Goal: Task Accomplishment & Management: Complete application form

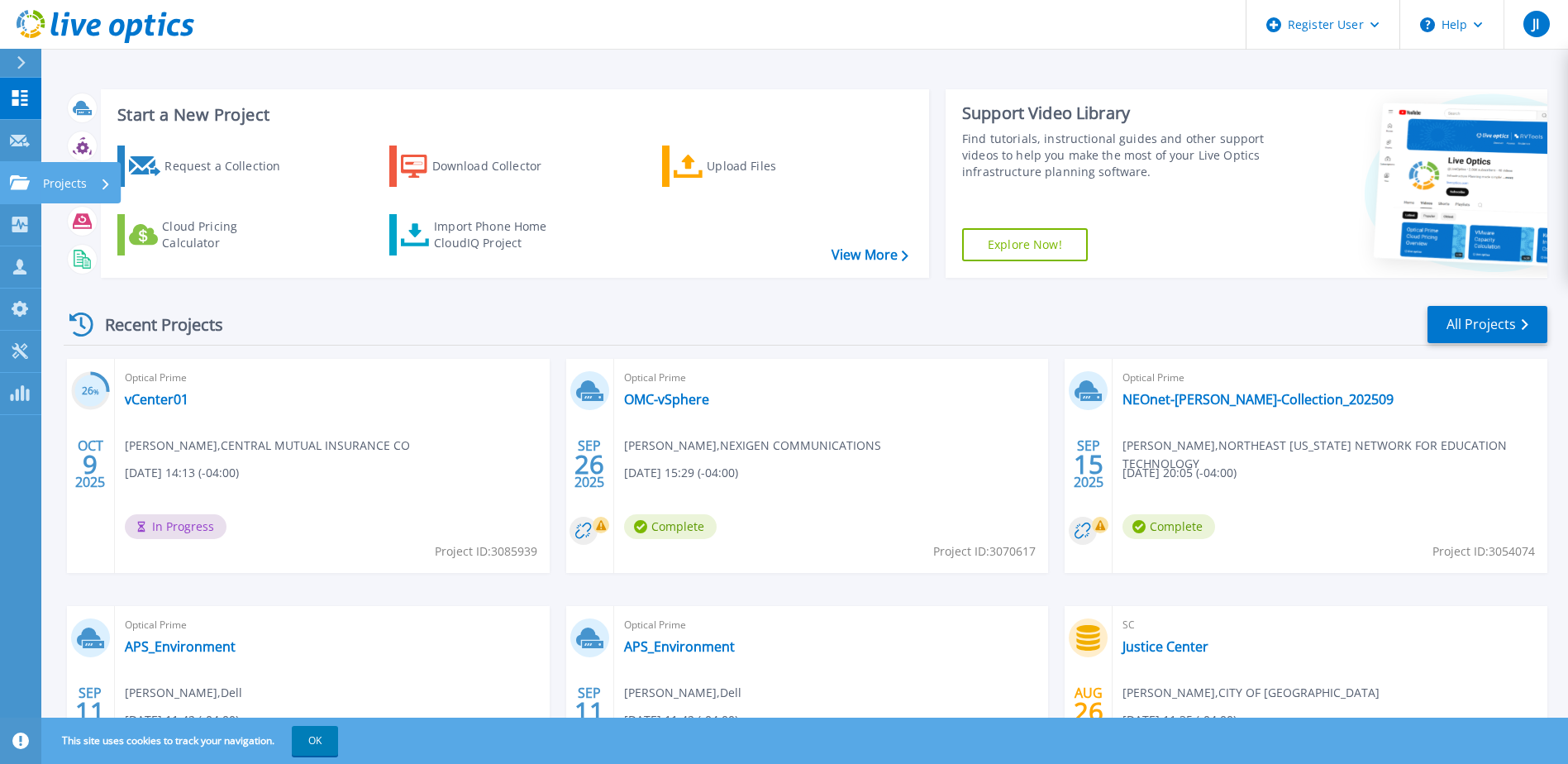
click at [36, 189] on link "Projects Projects" at bounding box center [20, 182] width 41 height 42
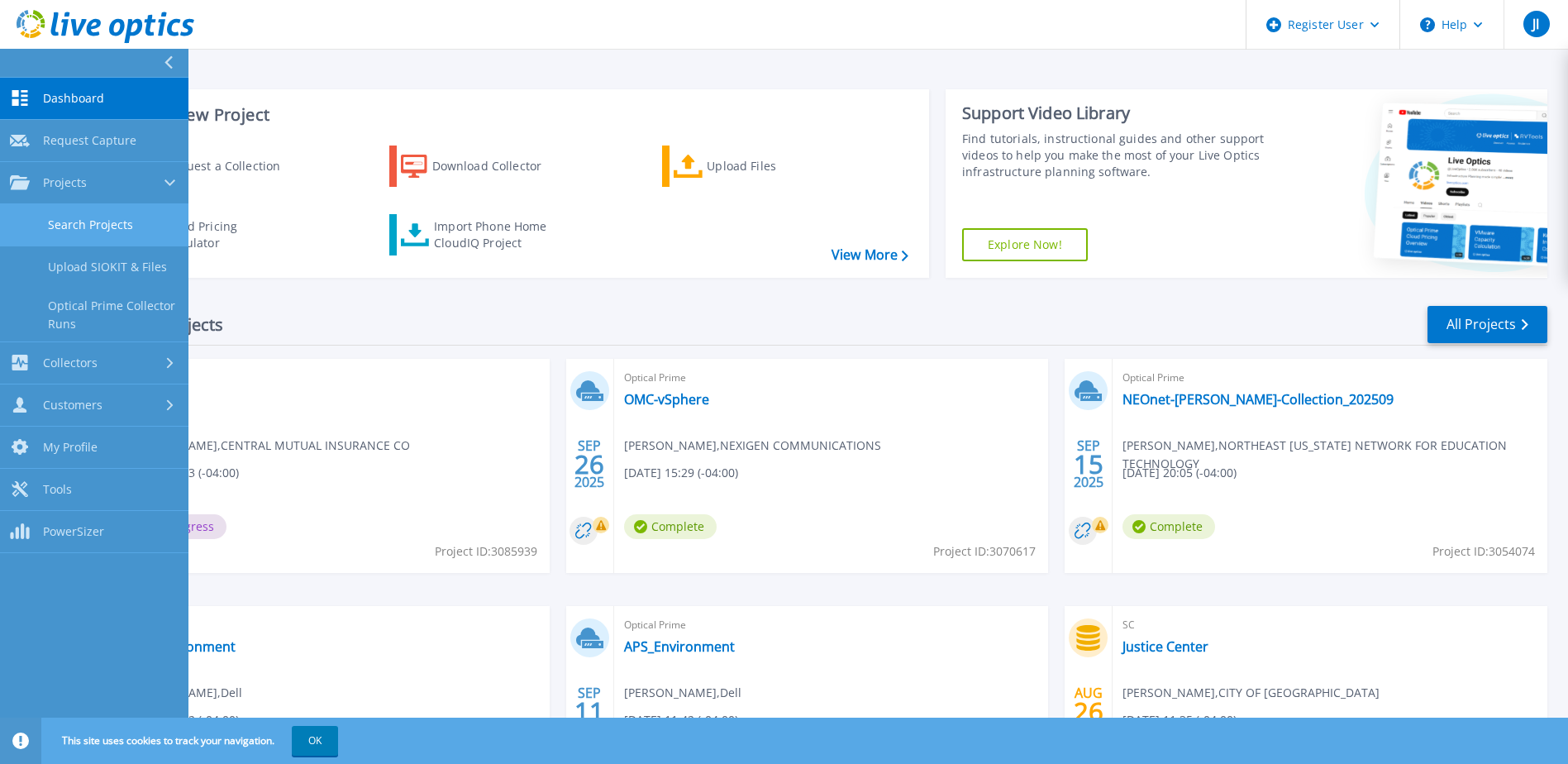
click at [103, 220] on link "Search Projects" at bounding box center [94, 224] width 189 height 42
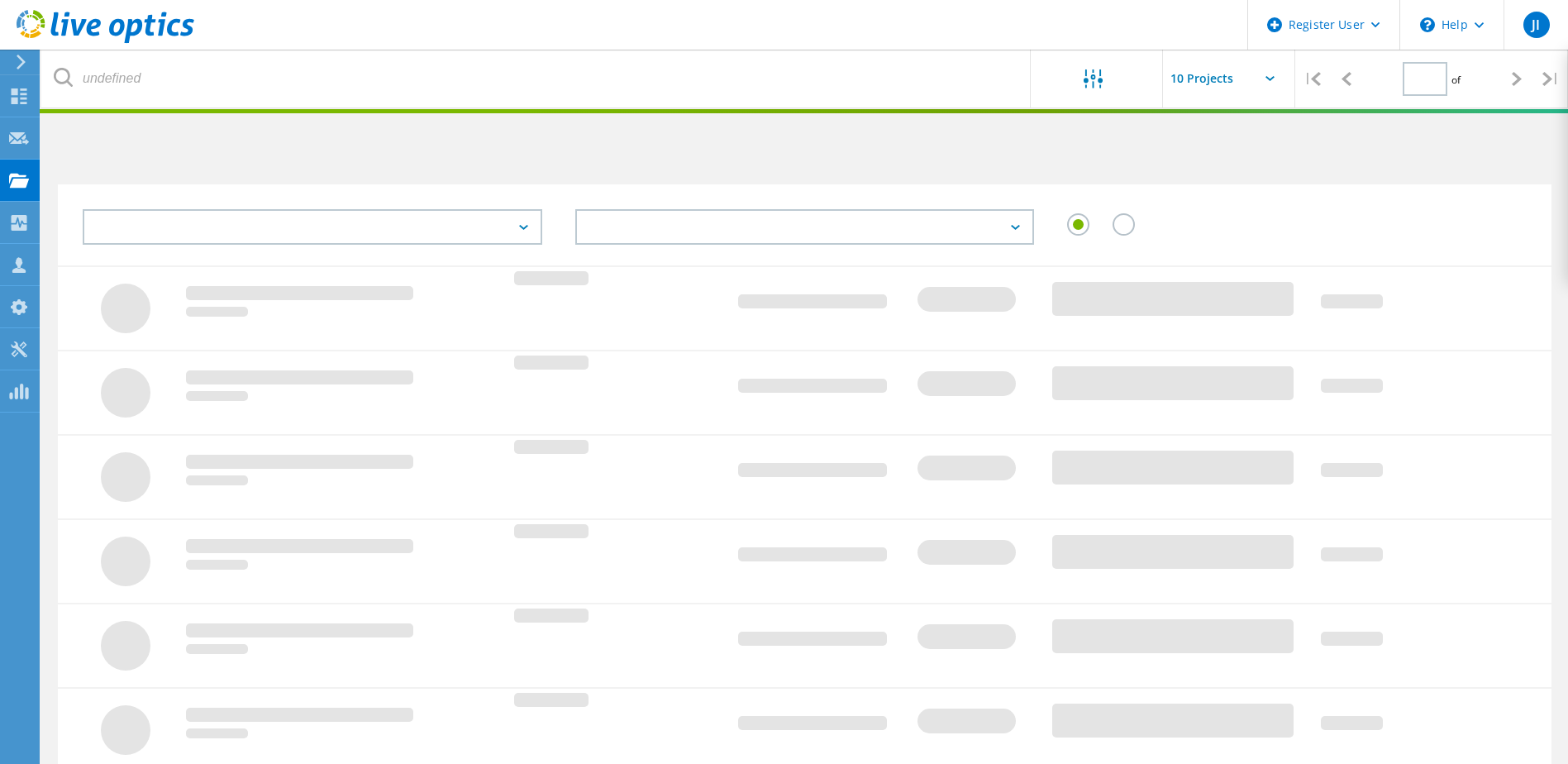
type input "1"
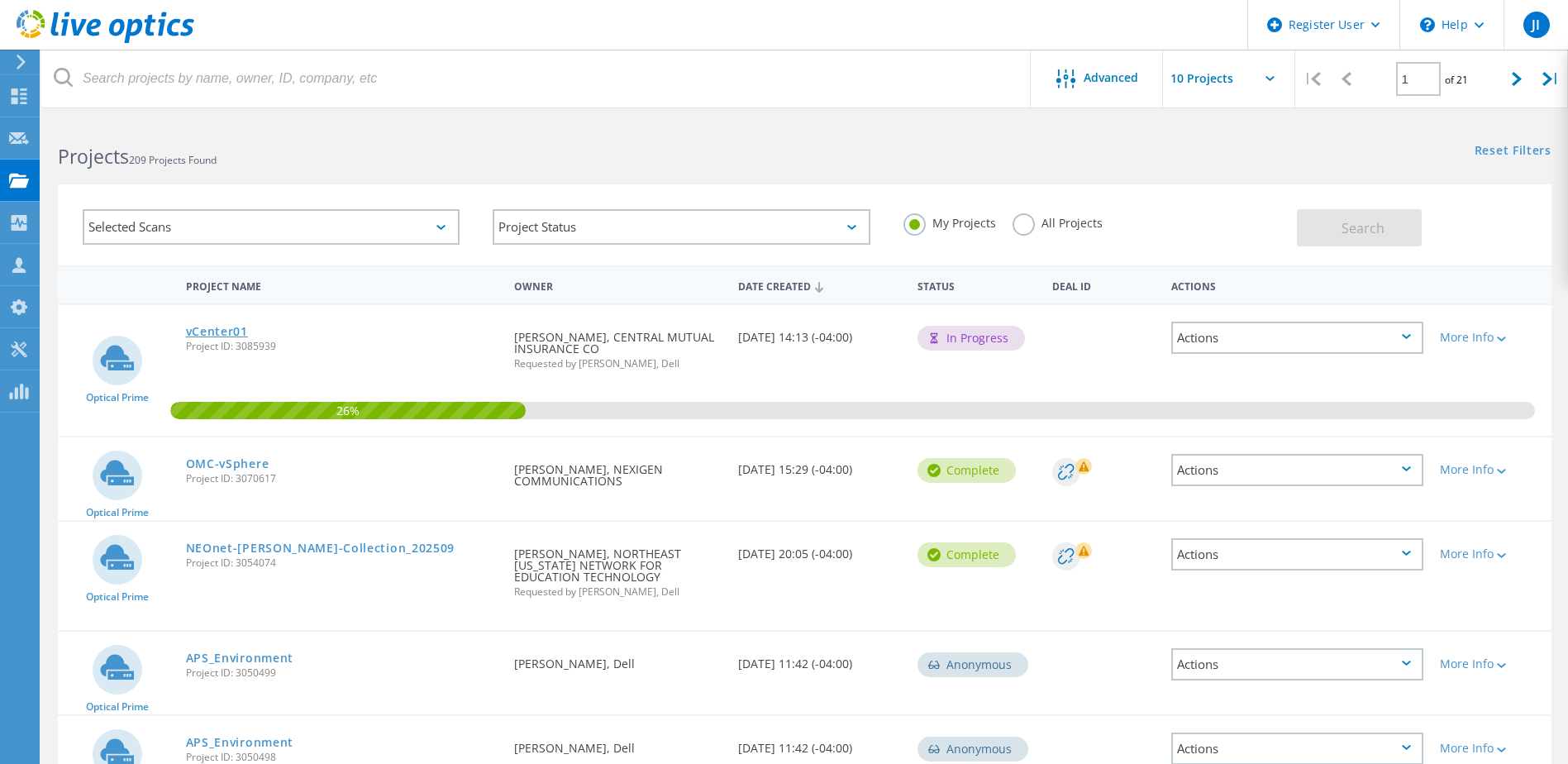
click at [226, 332] on link "vCenter01" at bounding box center [217, 331] width 62 height 11
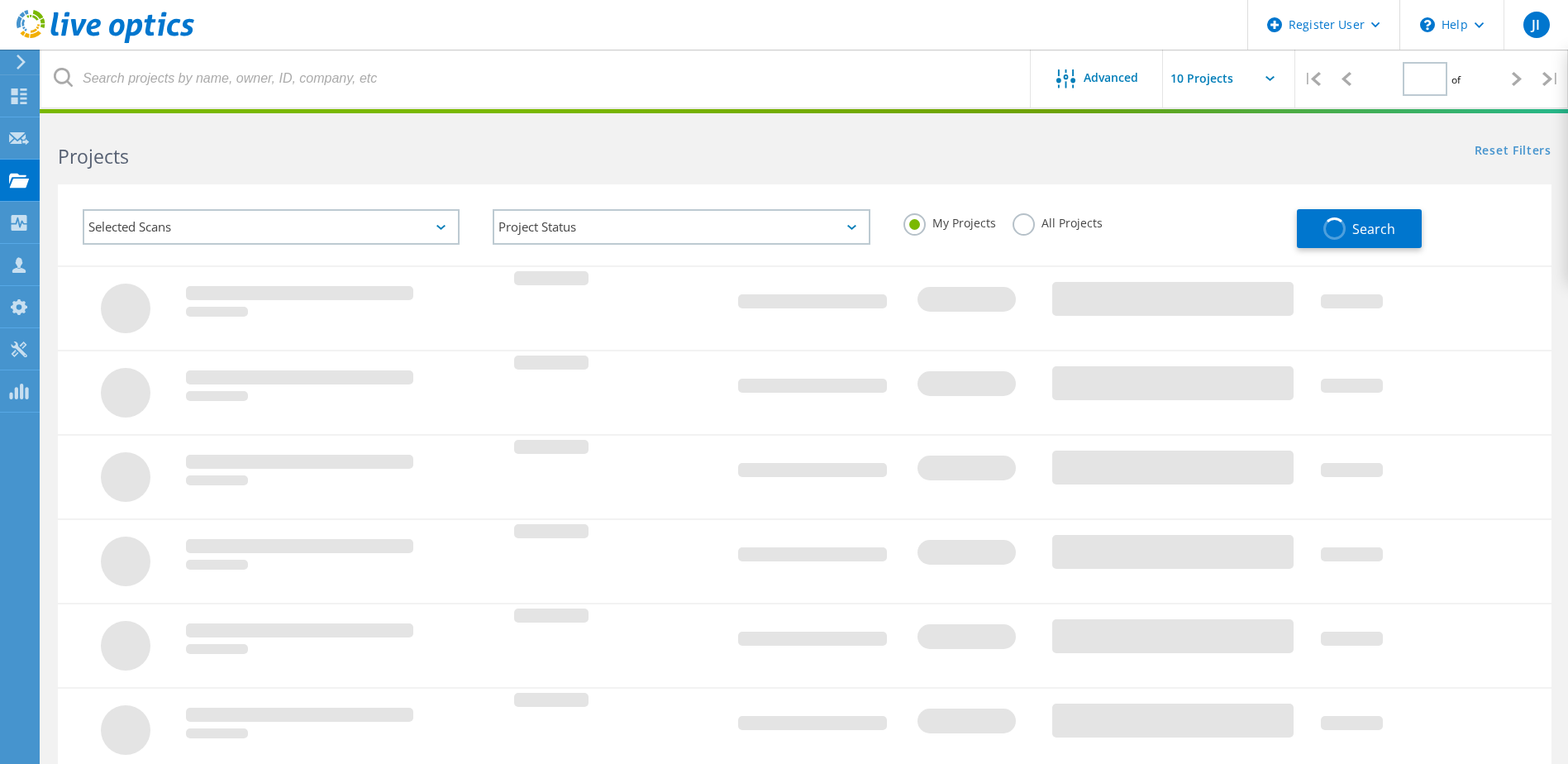
type input "1"
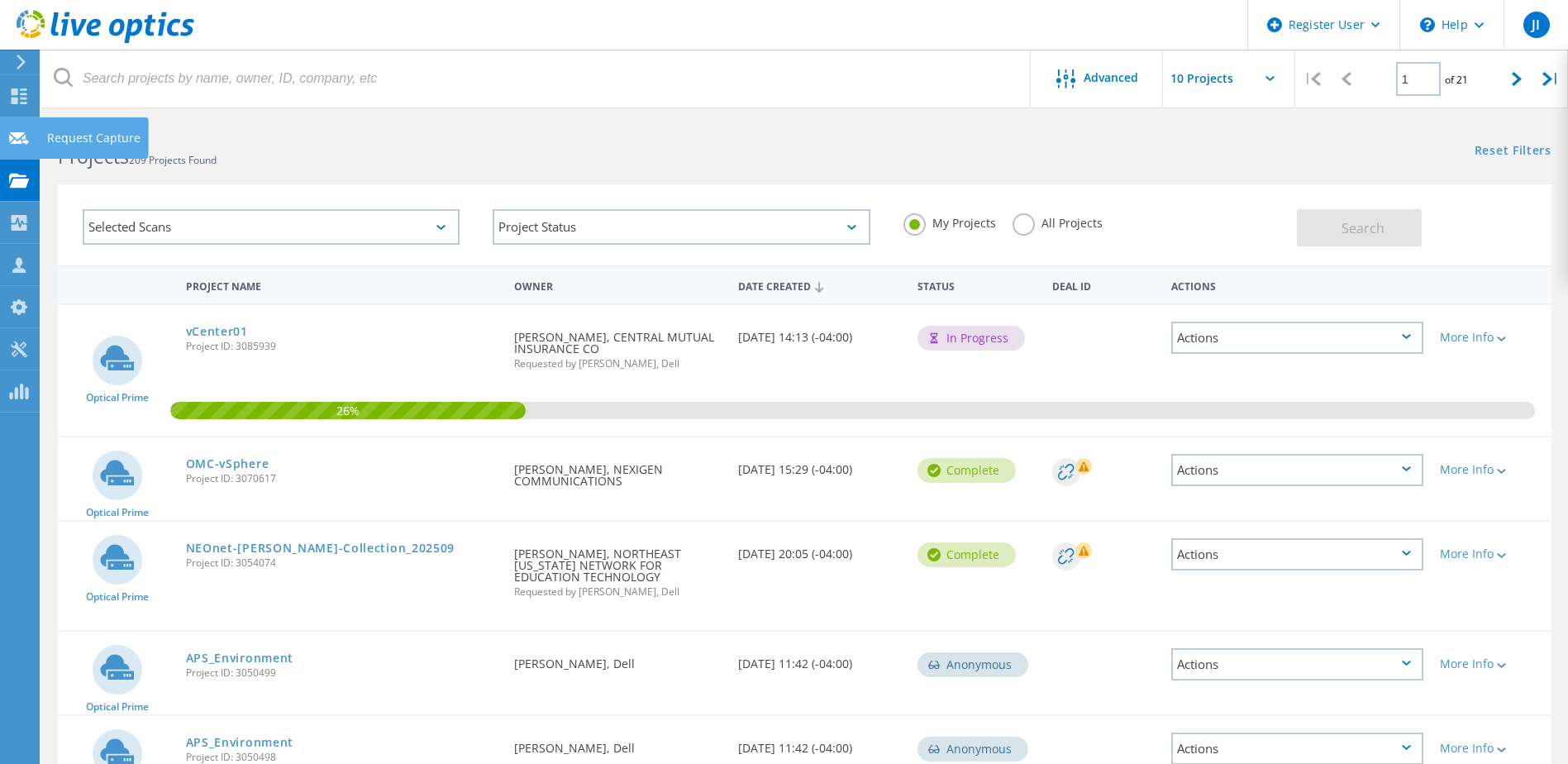
click at [126, 132] on div "Request Capture" at bounding box center [94, 138] width 93 height 11
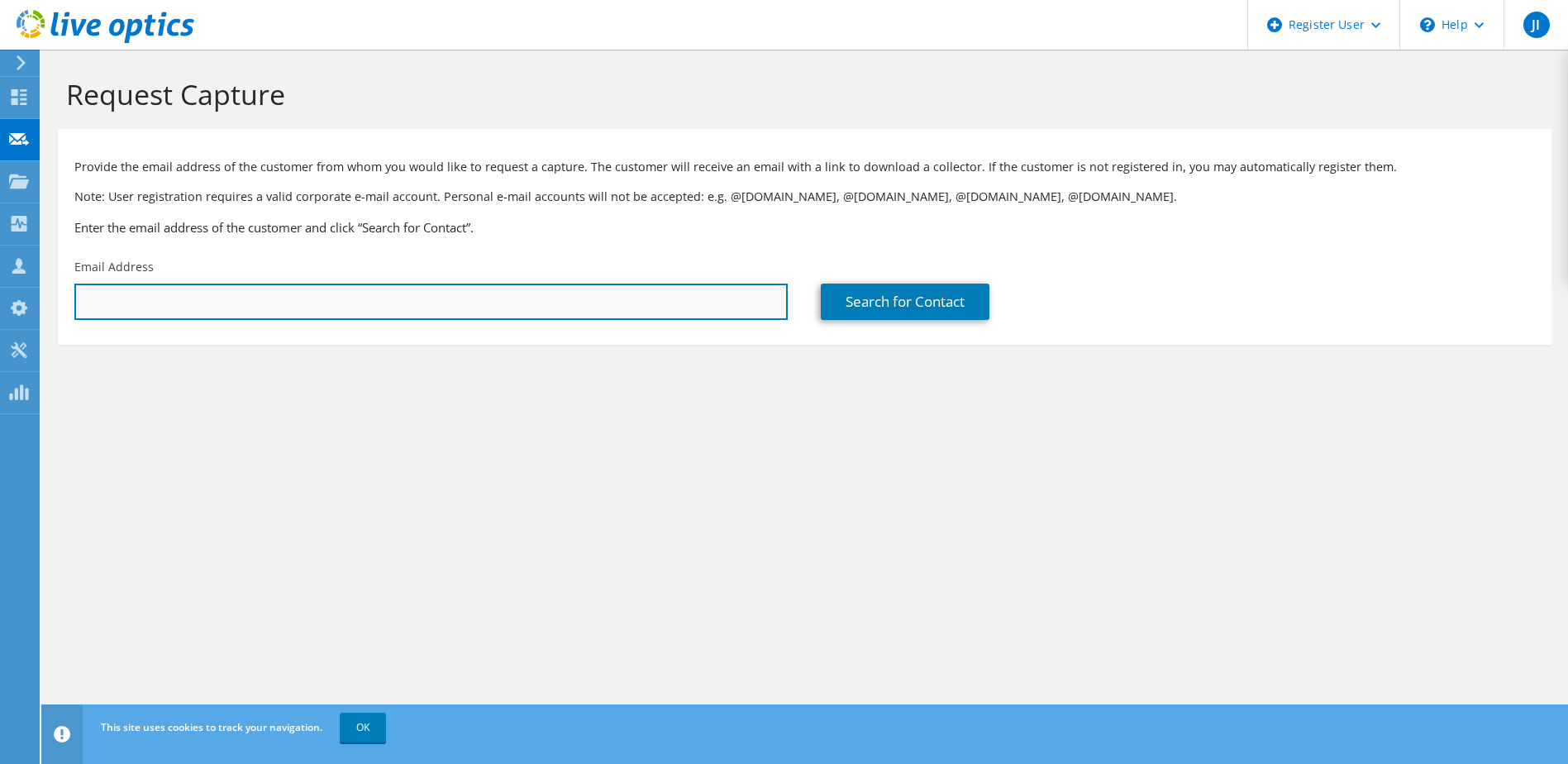
click at [307, 294] on input "text" at bounding box center [431, 302] width 713 height 36
click at [154, 288] on input "text" at bounding box center [431, 302] width 713 height 36
paste input "rhaywood@buyersproducts.com"
type input "rhaywood@buyersproducts.com"
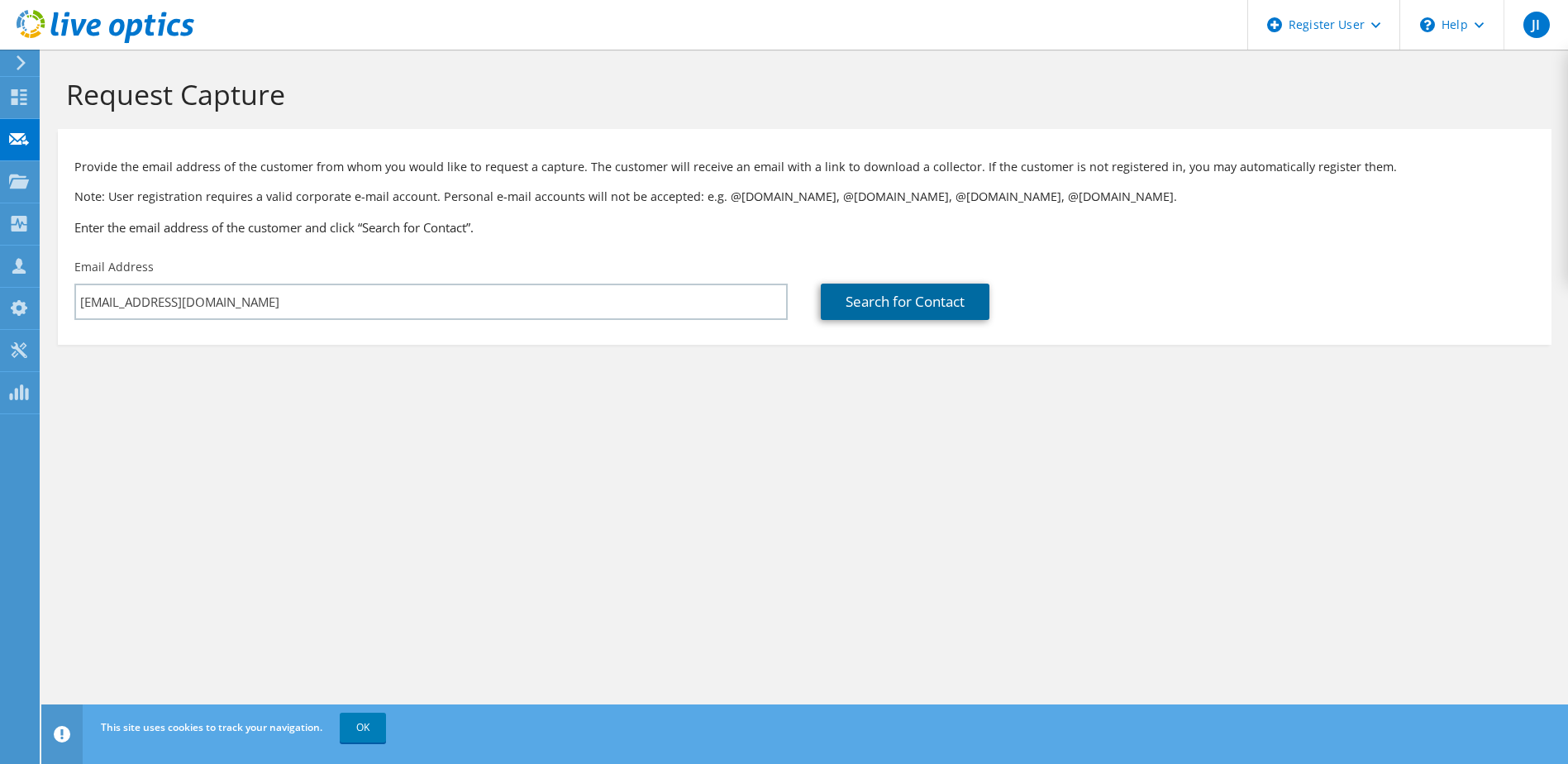
click at [911, 287] on link "Search for Contact" at bounding box center [904, 302] width 168 height 36
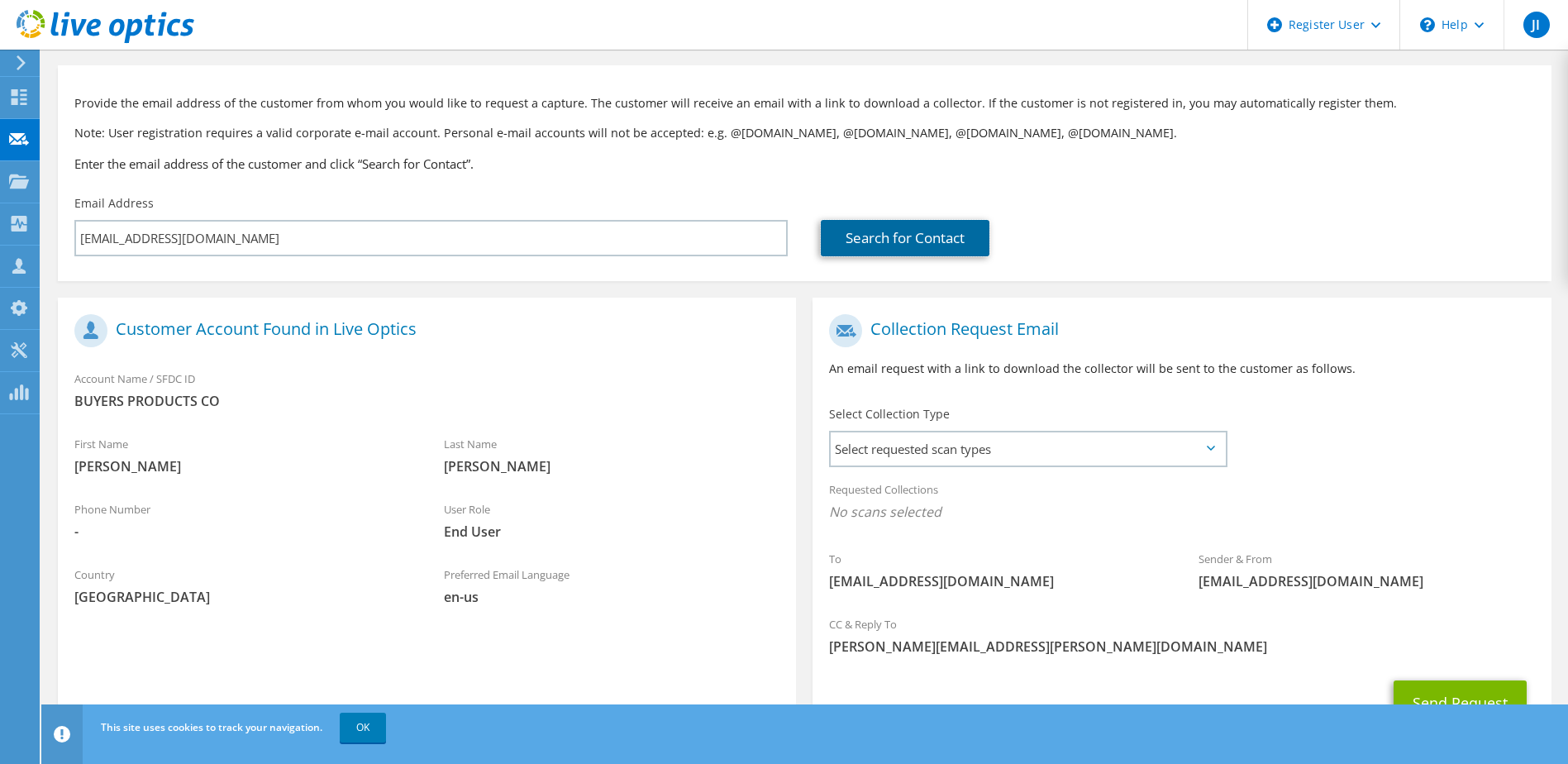
scroll to position [141, 0]
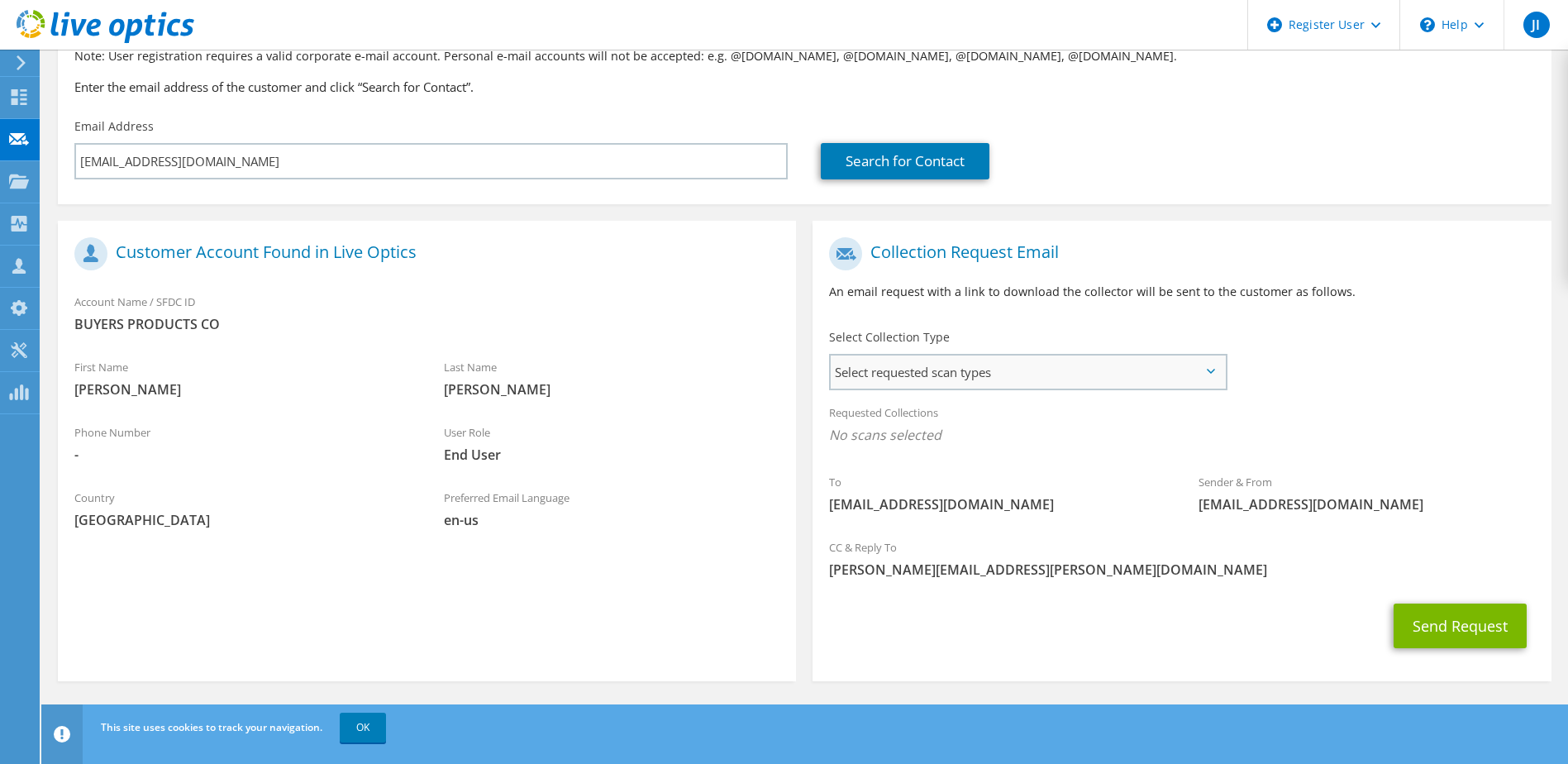
click at [860, 375] on span "Select requested scan types" at bounding box center [1027, 372] width 393 height 34
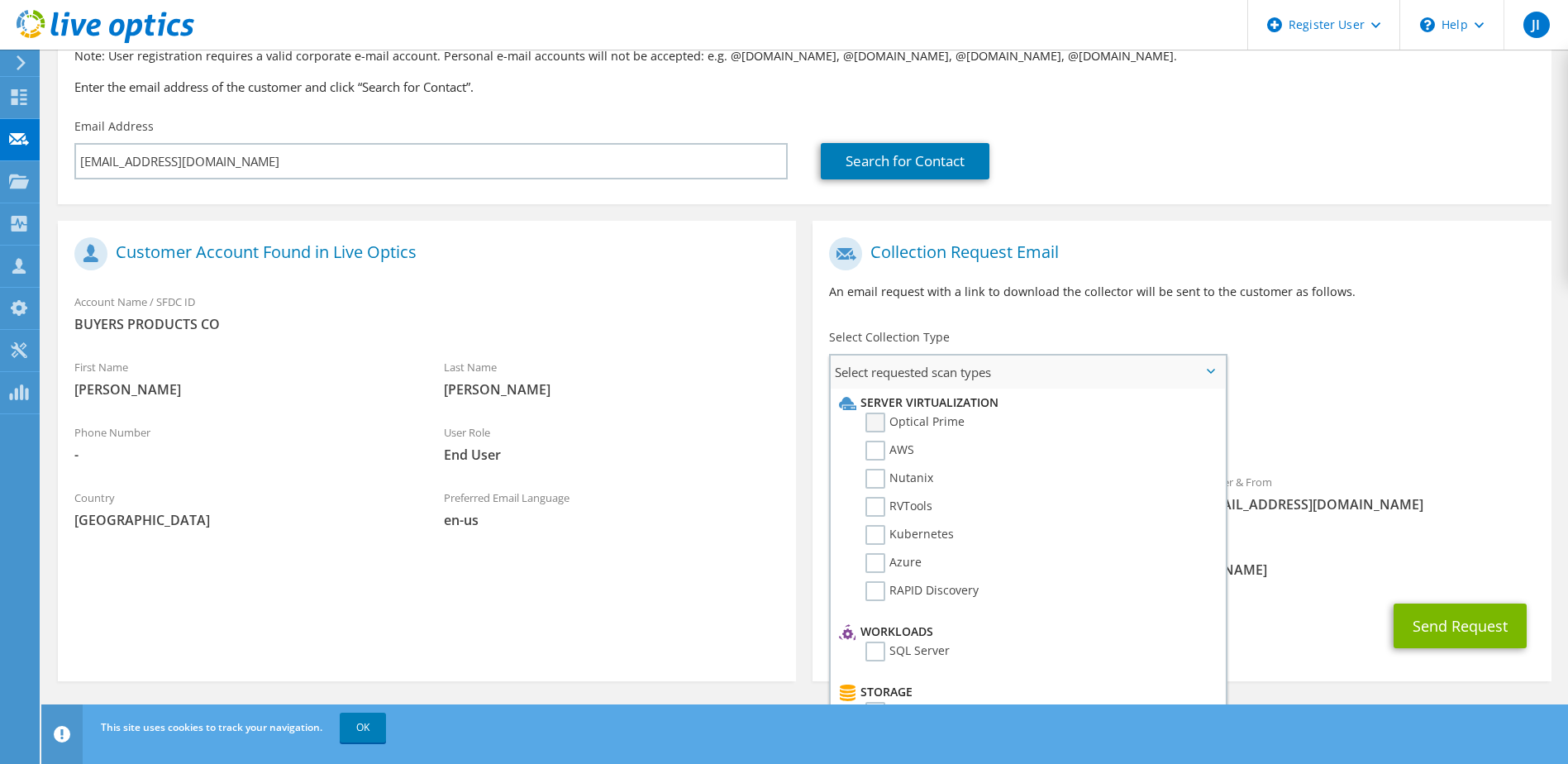
click at [899, 422] on label "Optical Prime" at bounding box center [914, 422] width 100 height 20
click at [0, 0] on input "Optical Prime" at bounding box center [0, 0] width 0 height 0
click at [1486, 372] on div "To rhaywood@buyersproducts.com Sender & From liveoptics@liveoptics.com" at bounding box center [1180, 382] width 737 height 306
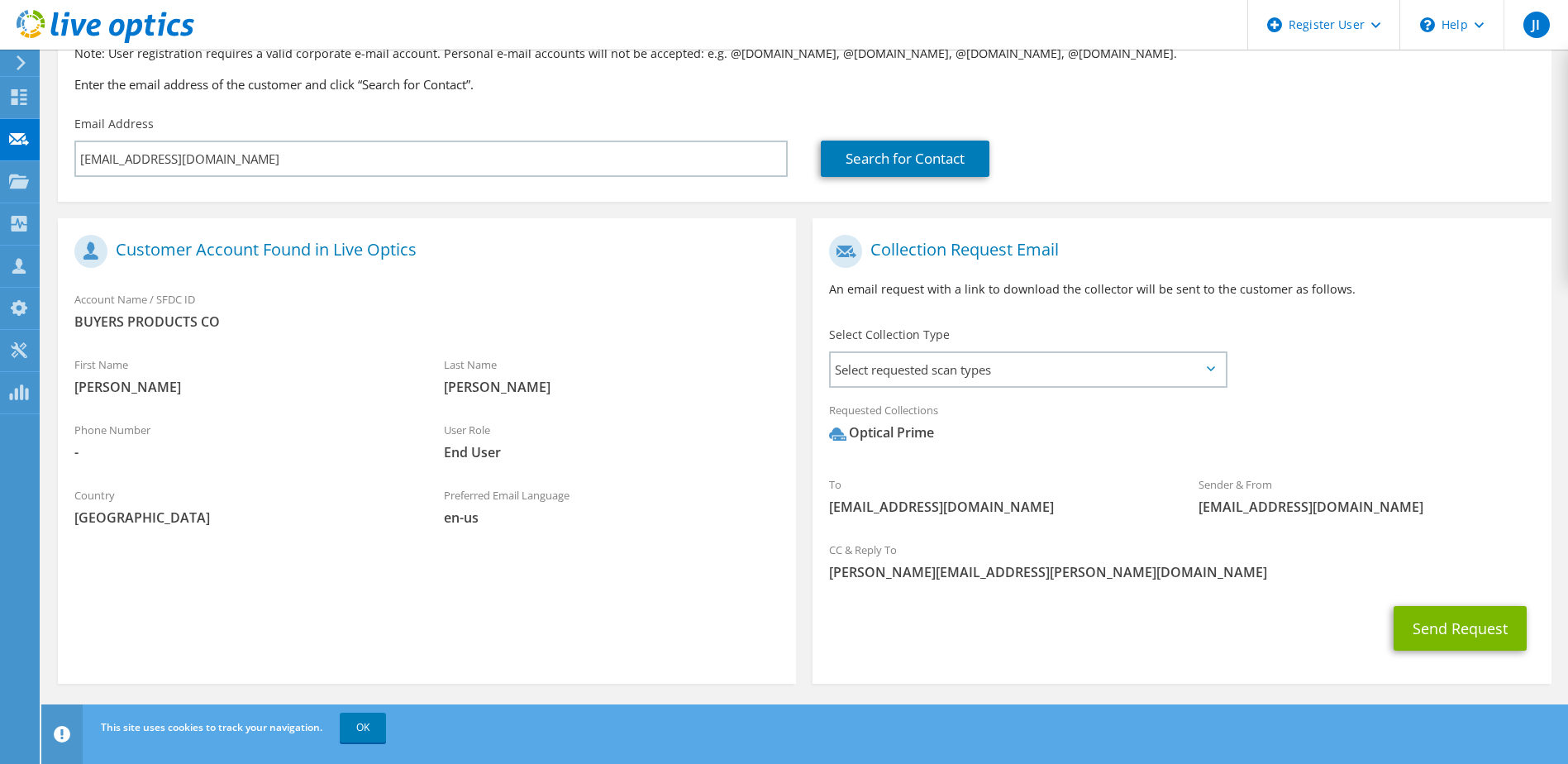
scroll to position [145, 0]
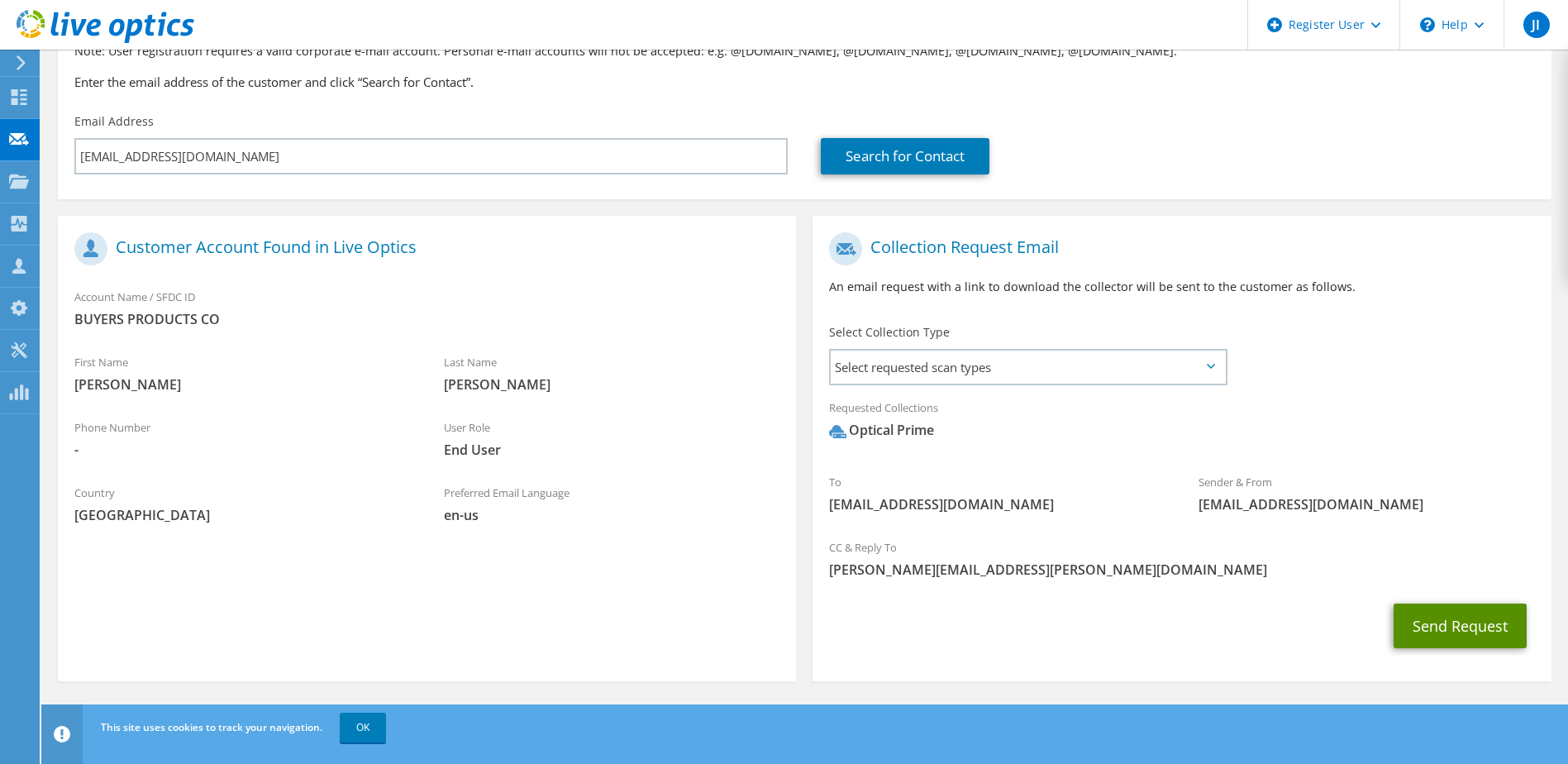
click at [1483, 628] on button "Send Request" at bounding box center [1459, 626] width 133 height 45
